Goal: Find specific page/section: Locate a particular part of the current website

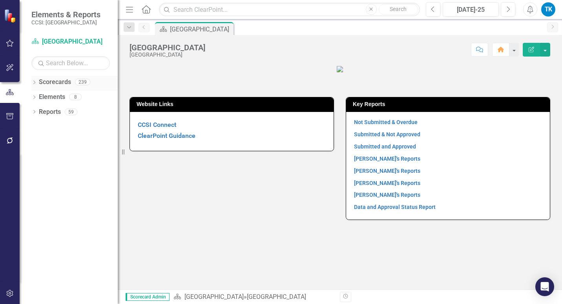
drag, startPoint x: 34, startPoint y: 83, endPoint x: 44, endPoint y: 84, distance: 9.8
click at [34, 83] on icon "Dropdown" at bounding box center [33, 83] width 5 height 4
click at [46, 96] on link "[GEOGRAPHIC_DATA]" at bounding box center [80, 97] width 75 height 9
click at [37, 96] on icon "Dropdown" at bounding box center [38, 96] width 6 height 5
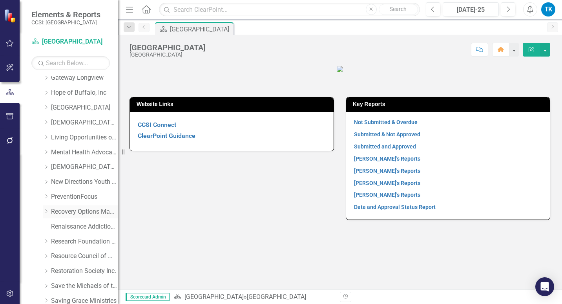
scroll to position [353, 0]
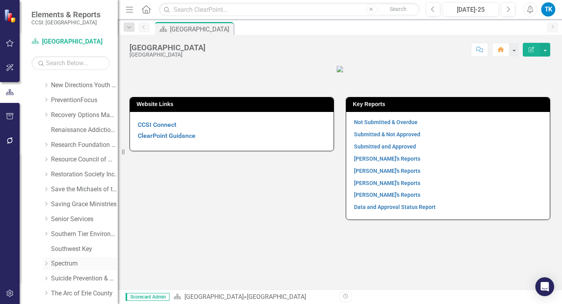
click at [50, 262] on div "Dropdown" at bounding box center [47, 263] width 8 height 7
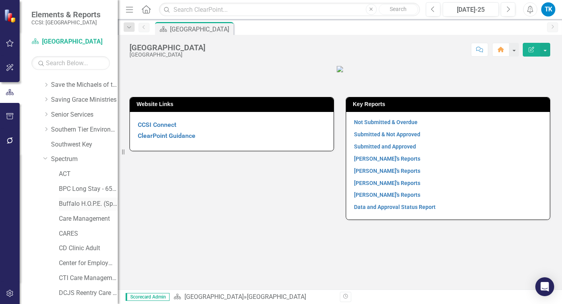
scroll to position [471, 0]
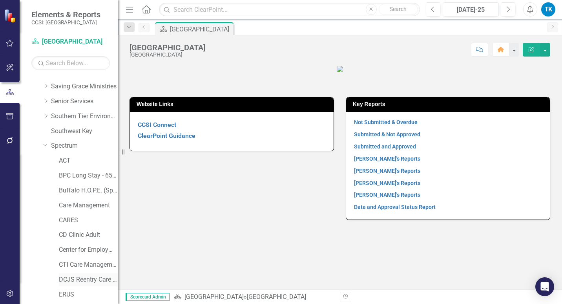
click at [84, 280] on link "DCJS Reentry Care Management" at bounding box center [88, 279] width 59 height 9
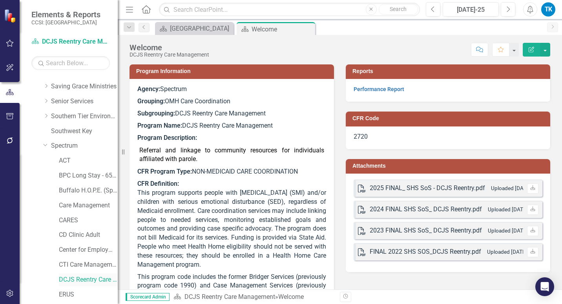
click at [97, 274] on div "DCJS Reentry Care Management" at bounding box center [88, 279] width 59 height 13
click at [87, 278] on link "DCJS Reentry Care Management" at bounding box center [88, 279] width 59 height 9
click at [385, 87] on link "Performance Report" at bounding box center [379, 89] width 51 height 6
